Goal: Navigation & Orientation: Find specific page/section

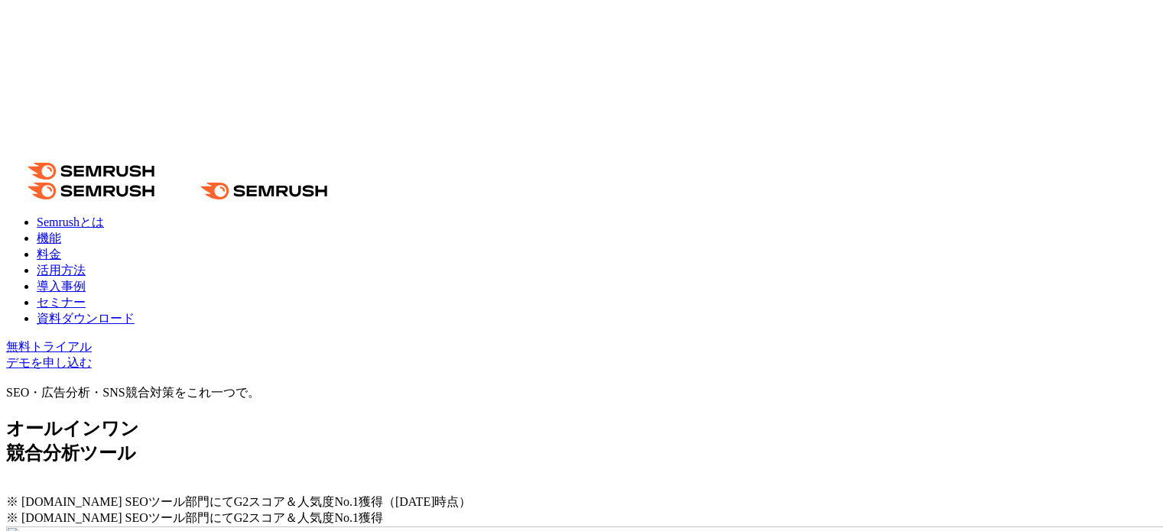
click at [86, 264] on link "活用方法" at bounding box center [61, 270] width 49 height 13
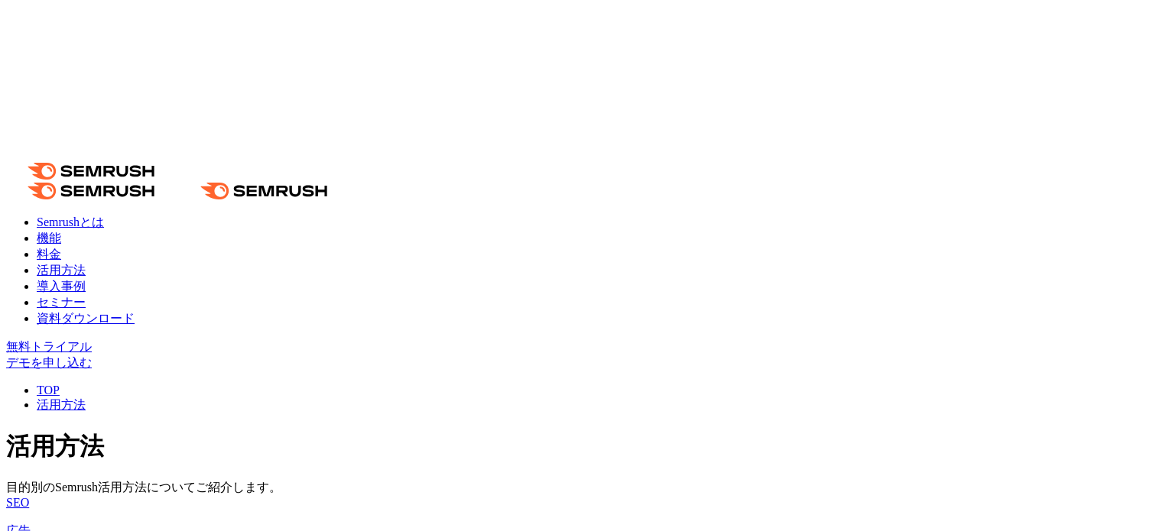
click at [86, 280] on link "導入事例" at bounding box center [61, 286] width 49 height 13
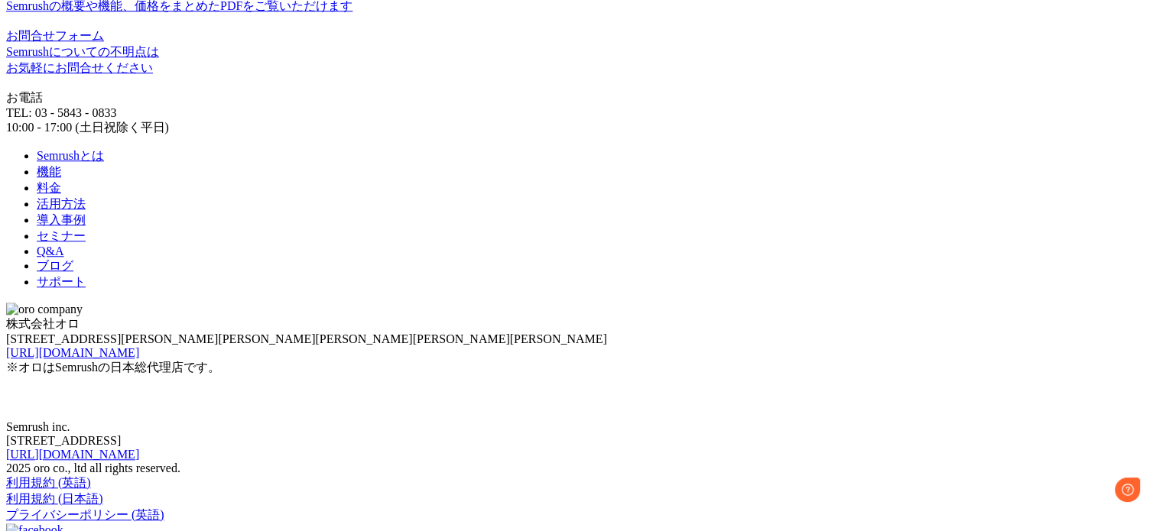
scroll to position [1452, 0]
